Goal: Check status

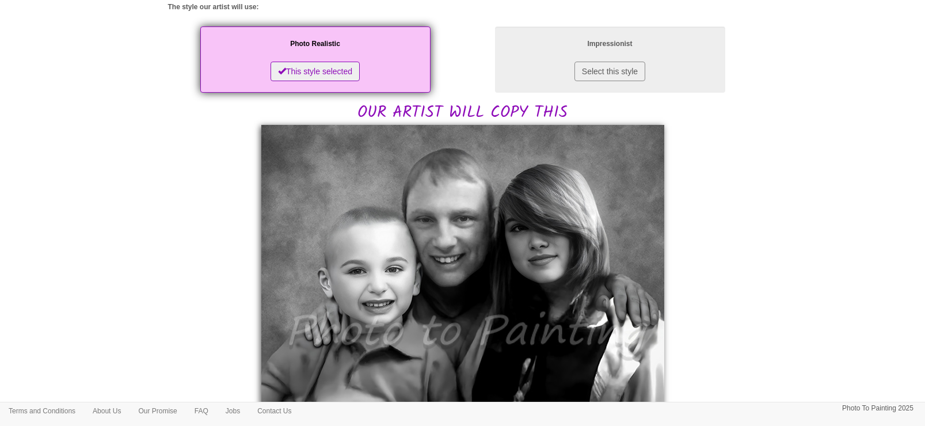
scroll to position [216, 0]
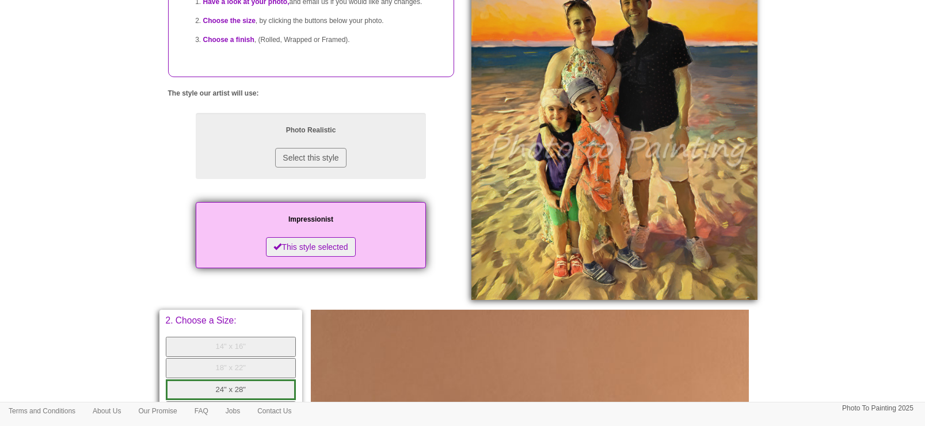
scroll to position [144, 0]
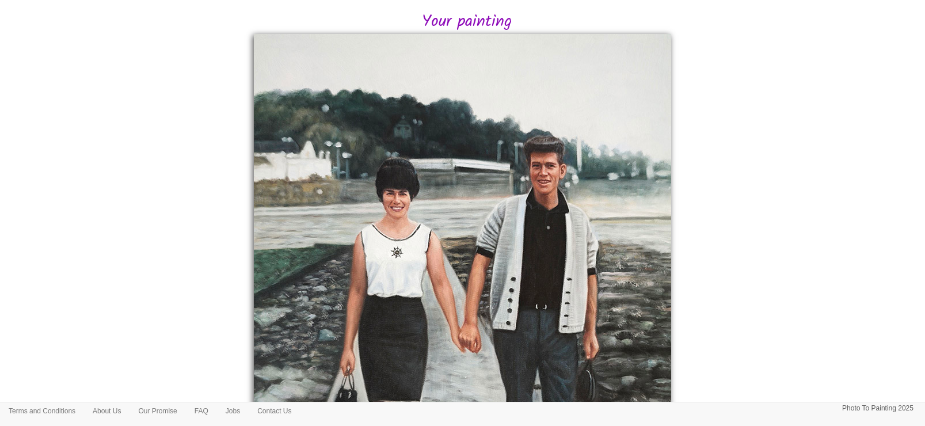
scroll to position [287, 0]
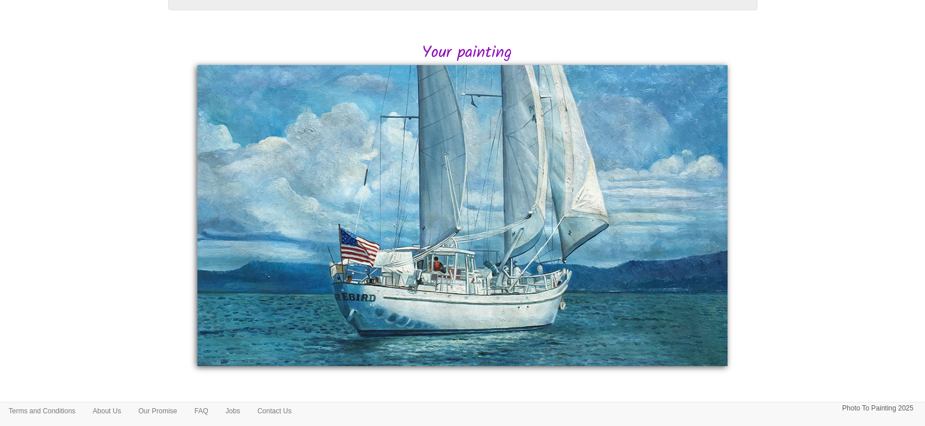
scroll to position [130, 0]
